Goal: Transaction & Acquisition: Purchase product/service

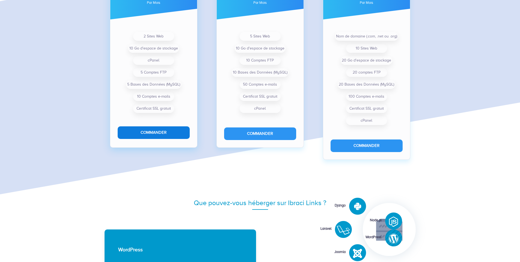
click at [161, 132] on button "Commander" at bounding box center [154, 132] width 72 height 12
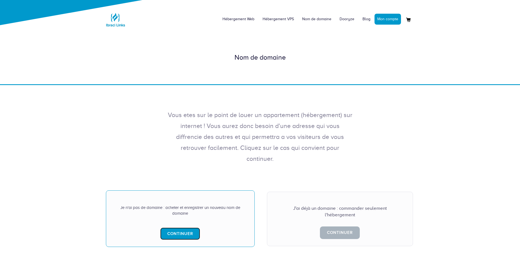
click at [184, 227] on link "Continuer" at bounding box center [180, 233] width 40 height 12
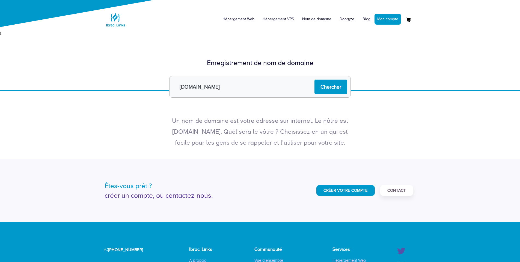
type input "[DOMAIN_NAME]"
click at [315, 79] on input "Chercher" at bounding box center [331, 86] width 33 height 14
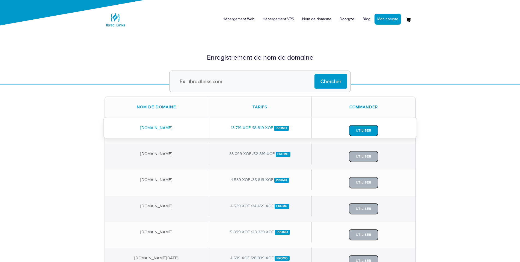
click at [362, 132] on button "Utiliser" at bounding box center [363, 130] width 29 height 11
